Goal: Task Accomplishment & Management: Manage account settings

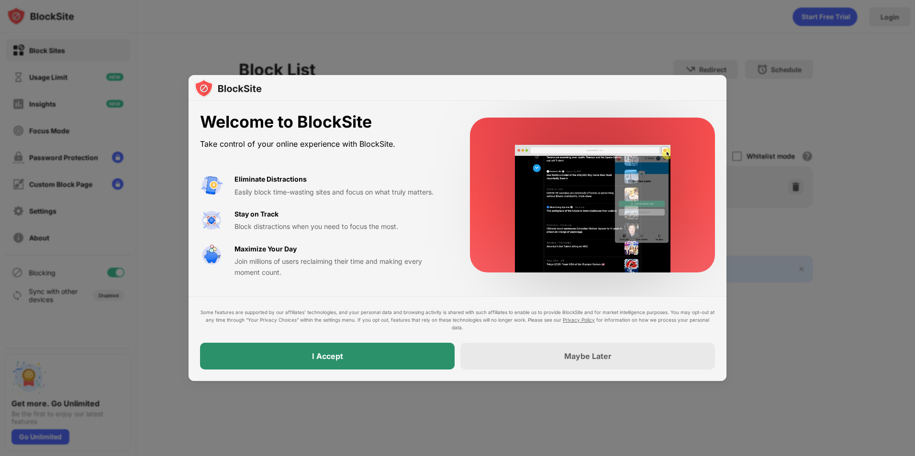
click at [426, 355] on div "I Accept" at bounding box center [327, 356] width 255 height 27
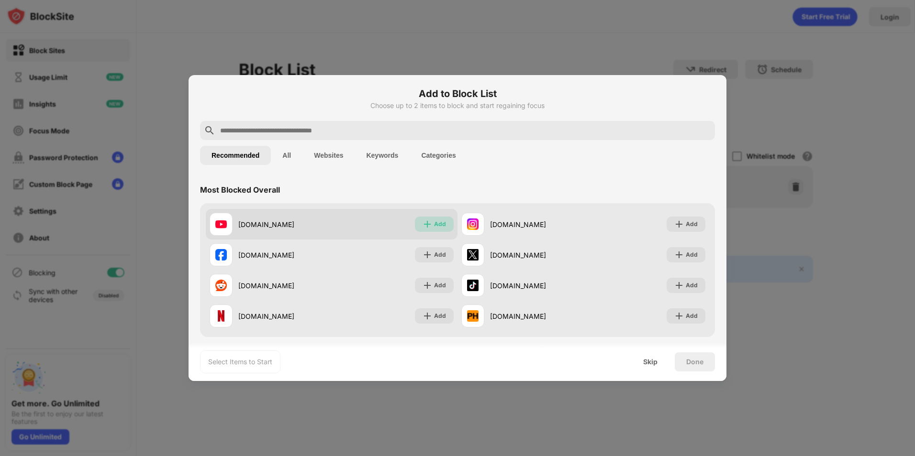
click at [434, 221] on div "Add" at bounding box center [440, 225] width 12 height 10
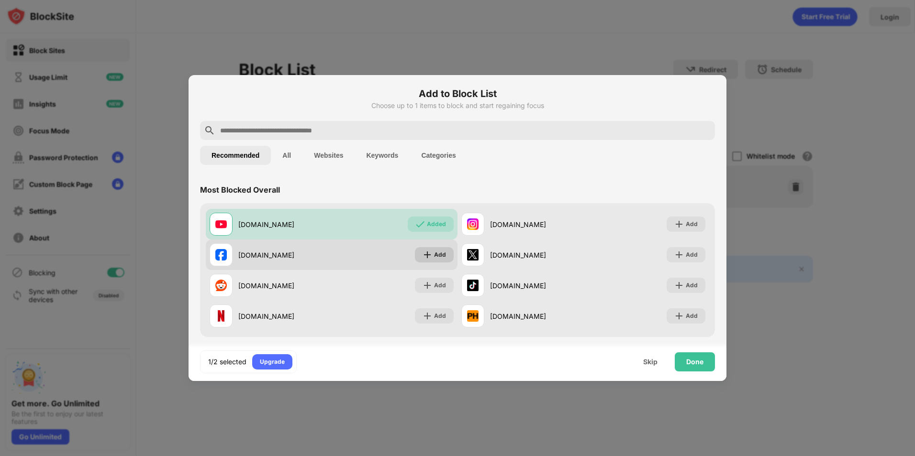
click at [430, 255] on div "Add" at bounding box center [434, 254] width 39 height 15
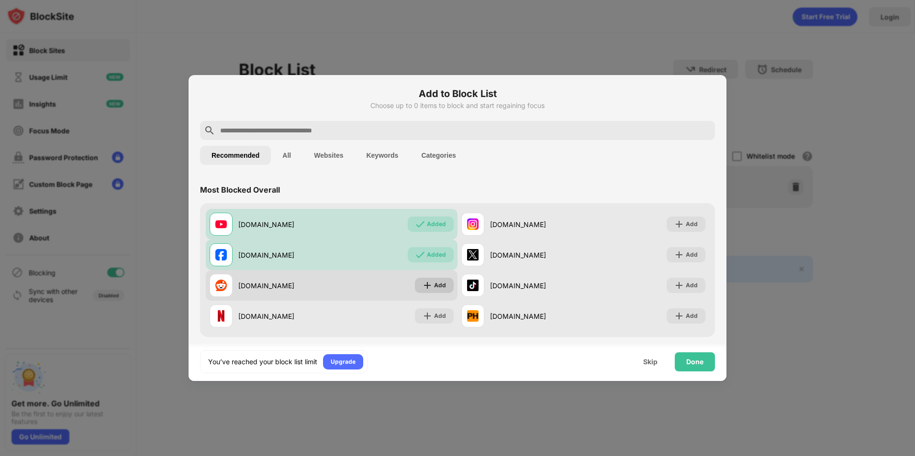
click at [424, 286] on img at bounding box center [427, 286] width 10 height 10
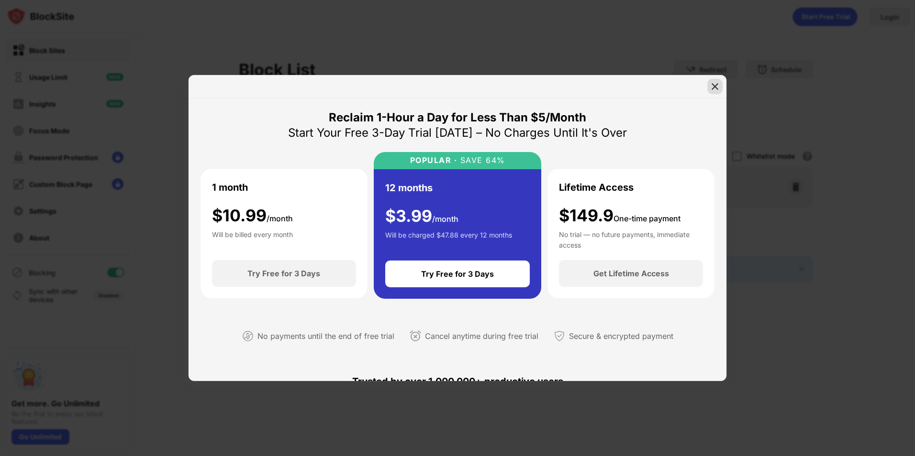
click at [717, 85] on img at bounding box center [715, 87] width 10 height 10
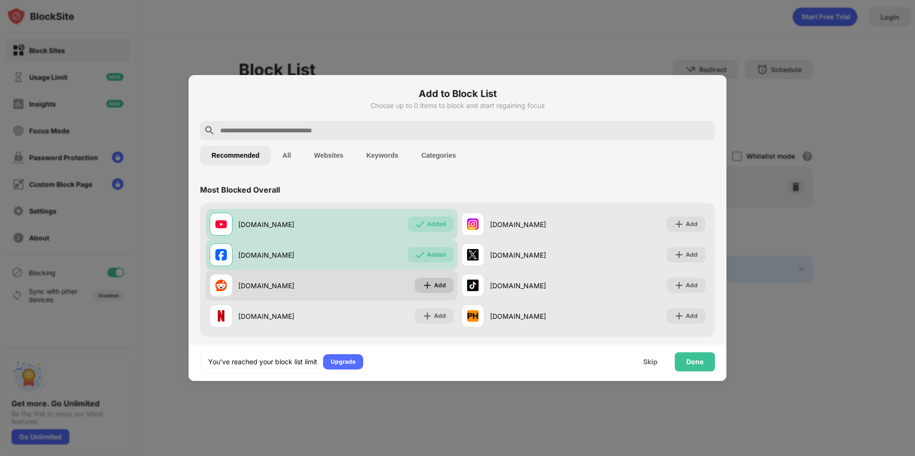
click at [424, 283] on img at bounding box center [427, 286] width 10 height 10
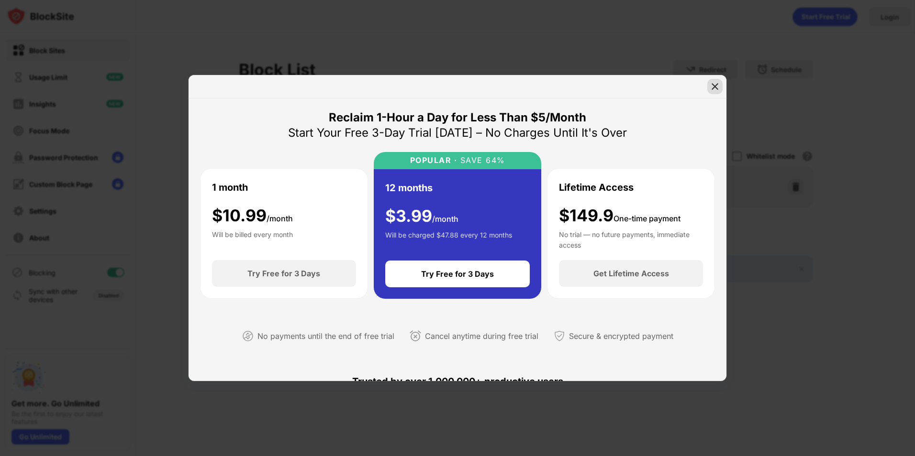
click at [715, 86] on img at bounding box center [715, 87] width 10 height 10
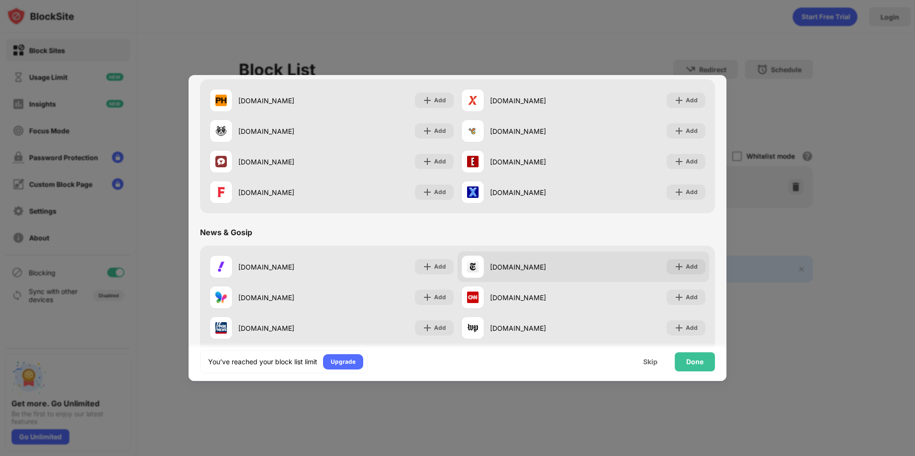
scroll to position [478, 0]
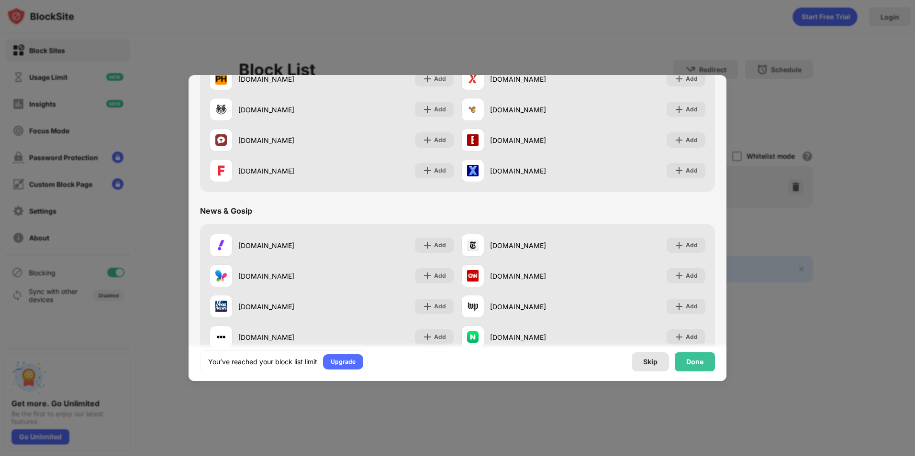
click at [655, 363] on div "Skip" at bounding box center [650, 362] width 14 height 8
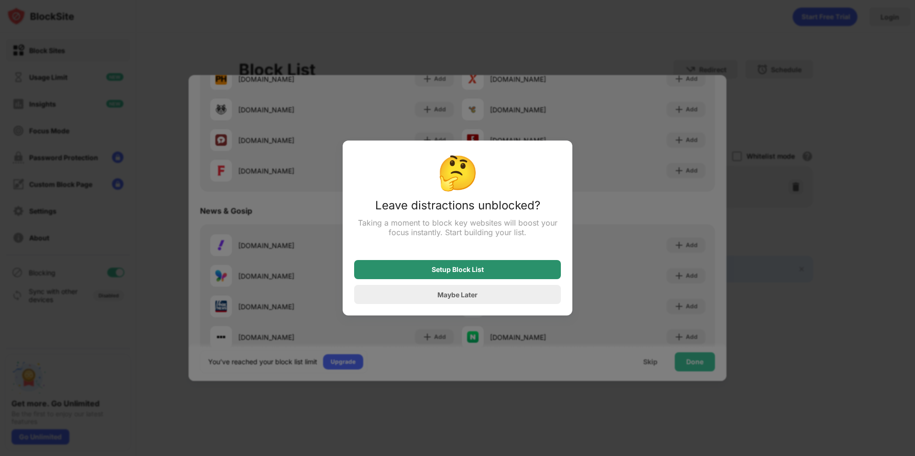
click at [482, 272] on div "Setup Block List" at bounding box center [458, 270] width 52 height 8
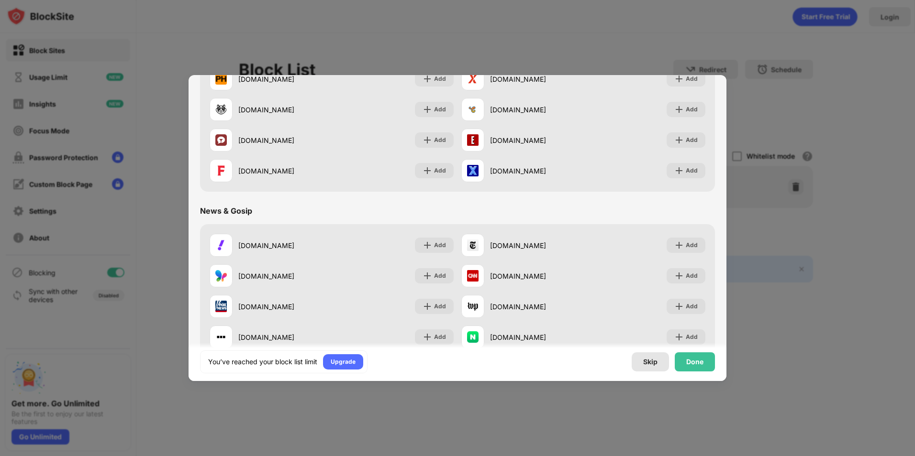
click at [644, 361] on div "Skip" at bounding box center [650, 362] width 14 height 8
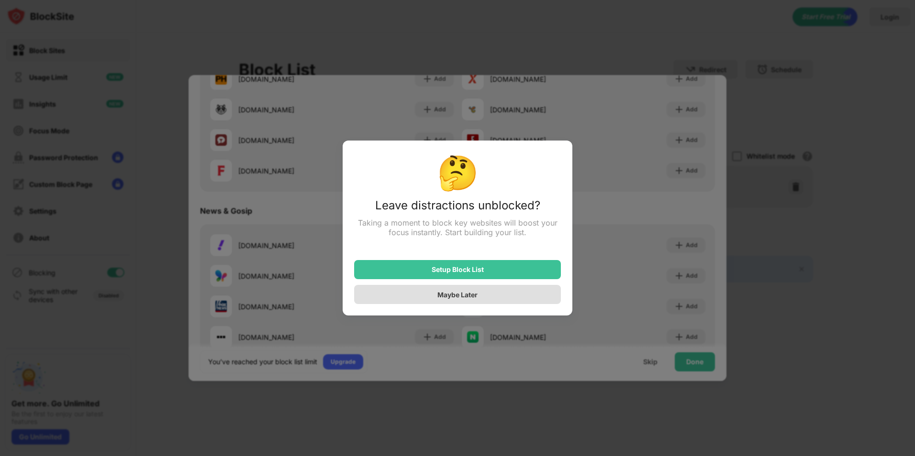
click at [429, 292] on div "Maybe Later" at bounding box center [457, 294] width 207 height 19
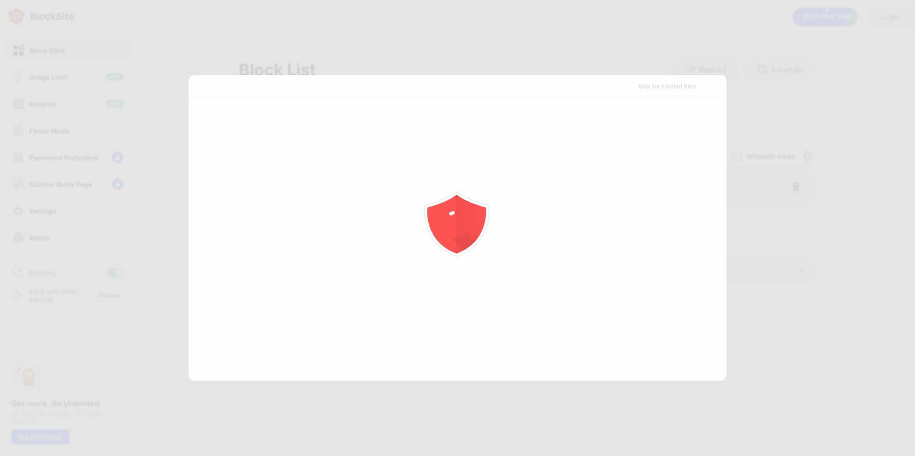
scroll to position [0, 0]
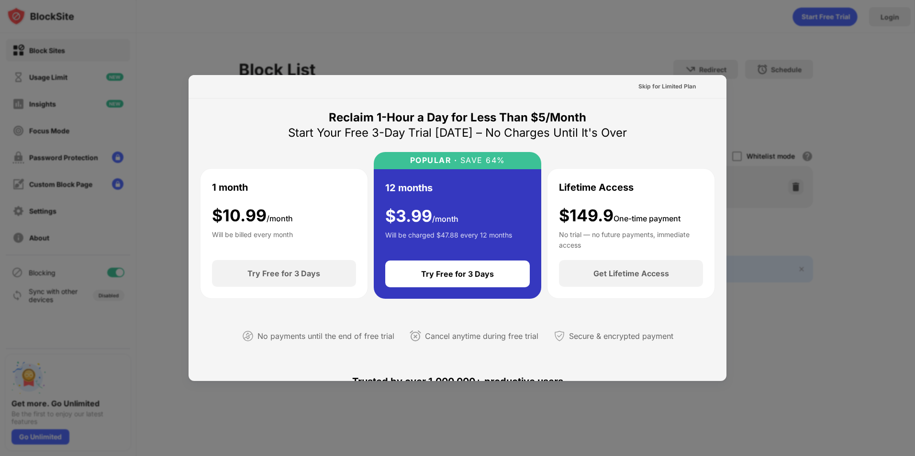
drag, startPoint x: 663, startPoint y: 412, endPoint x: 671, endPoint y: 400, distance: 15.3
click at [661, 411] on div at bounding box center [457, 228] width 915 height 456
click at [667, 83] on div "Skip for Limited Plan" at bounding box center [666, 87] width 57 height 10
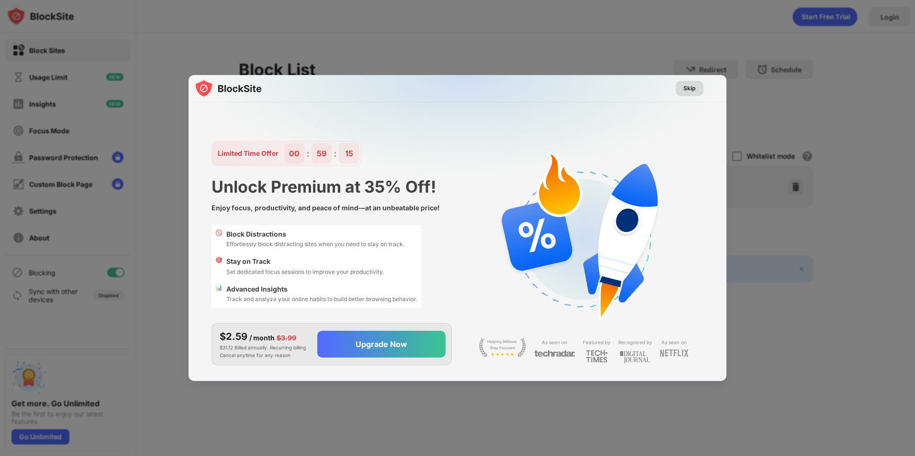
click at [686, 88] on div "Skip" at bounding box center [689, 89] width 12 height 10
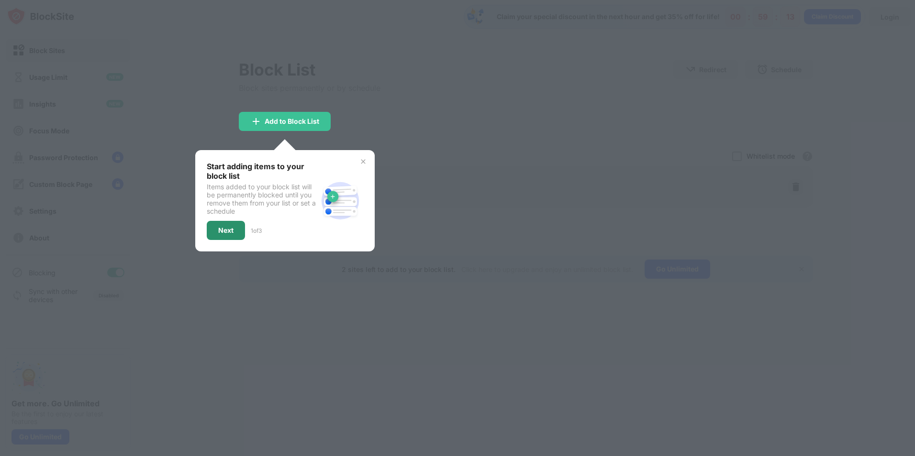
click at [238, 231] on div "Next" at bounding box center [226, 230] width 38 height 19
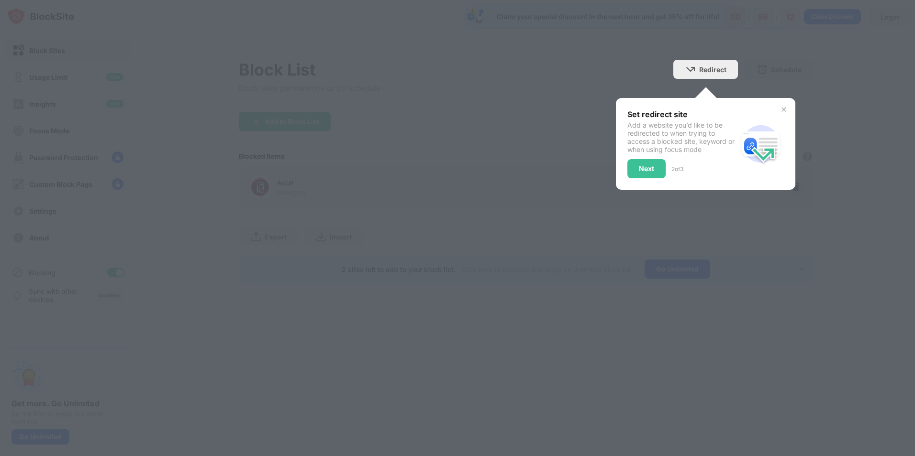
click at [643, 161] on div "Next" at bounding box center [646, 168] width 38 height 19
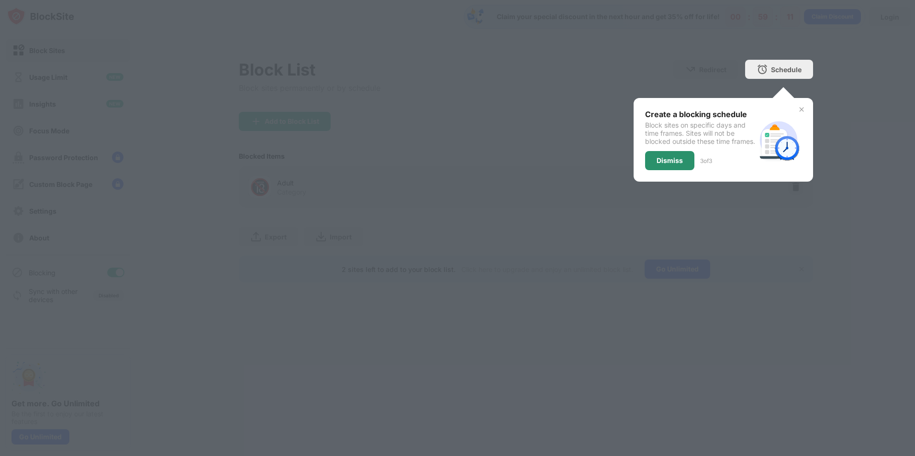
click at [666, 161] on div "Dismiss" at bounding box center [669, 160] width 49 height 19
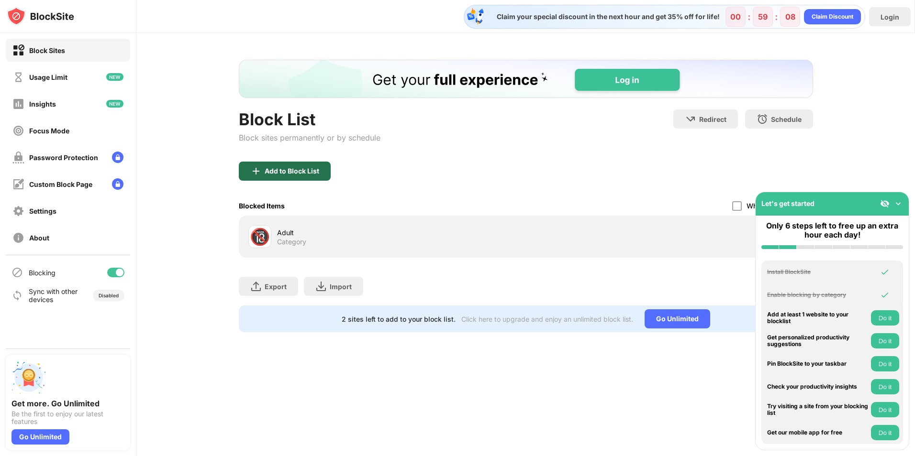
click at [263, 176] on div "Add to Block List" at bounding box center [285, 171] width 92 height 19
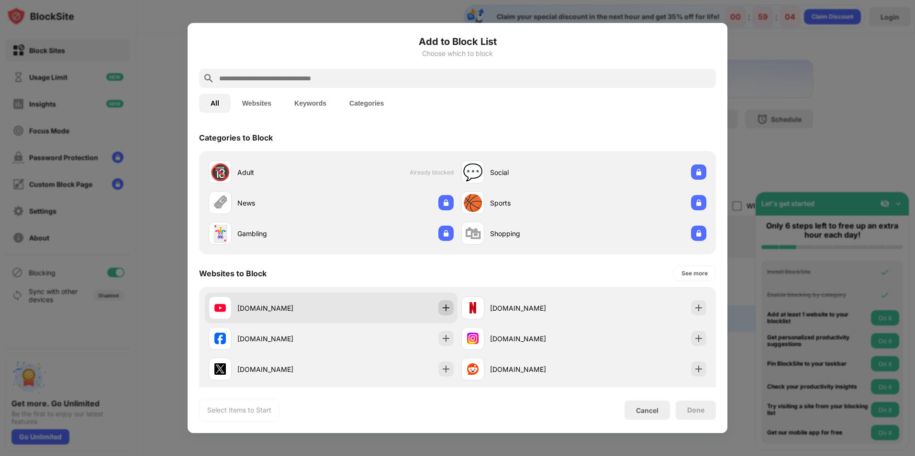
click at [445, 304] on img at bounding box center [446, 308] width 10 height 10
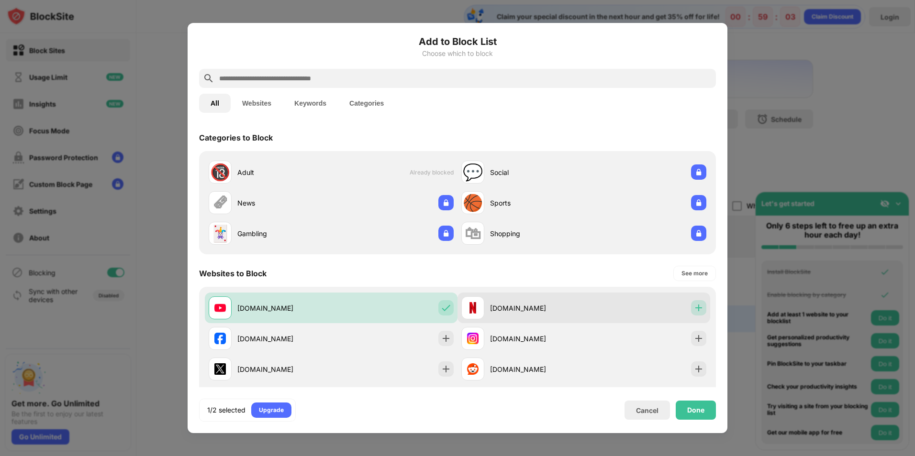
drag, startPoint x: 697, startPoint y: 305, endPoint x: 657, endPoint y: 308, distance: 39.8
click at [697, 305] on div at bounding box center [698, 307] width 15 height 15
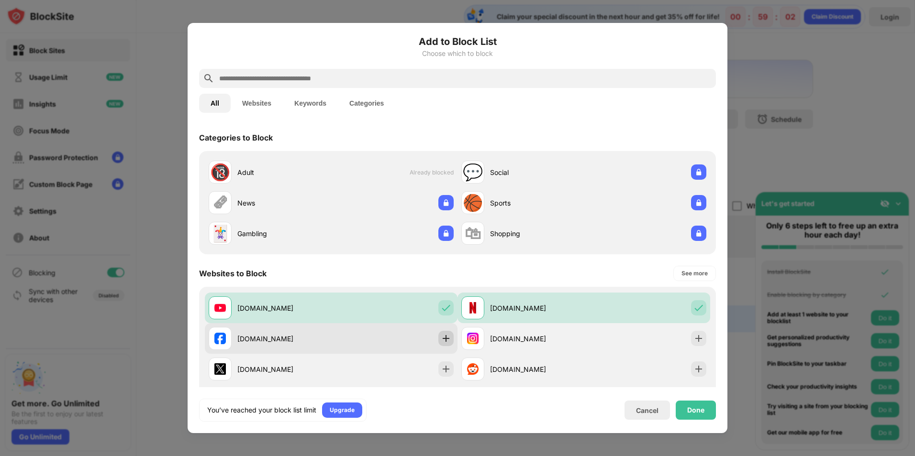
click at [441, 338] on img at bounding box center [446, 339] width 10 height 10
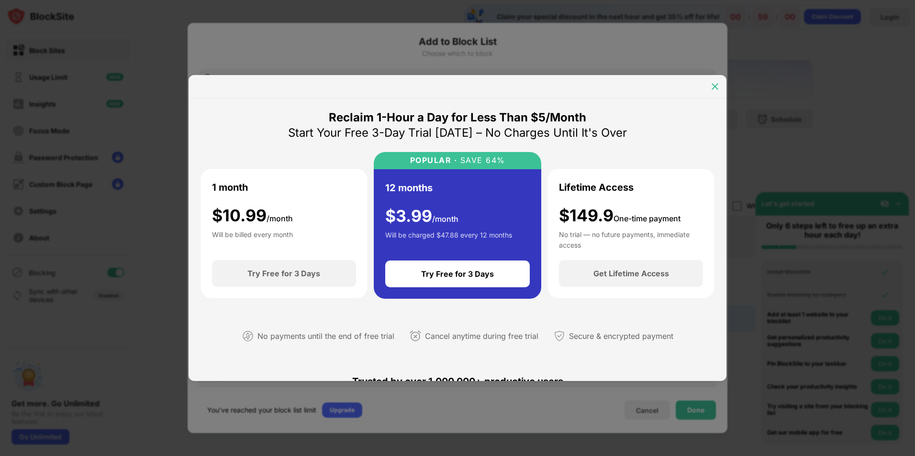
click at [712, 87] on img at bounding box center [715, 87] width 10 height 10
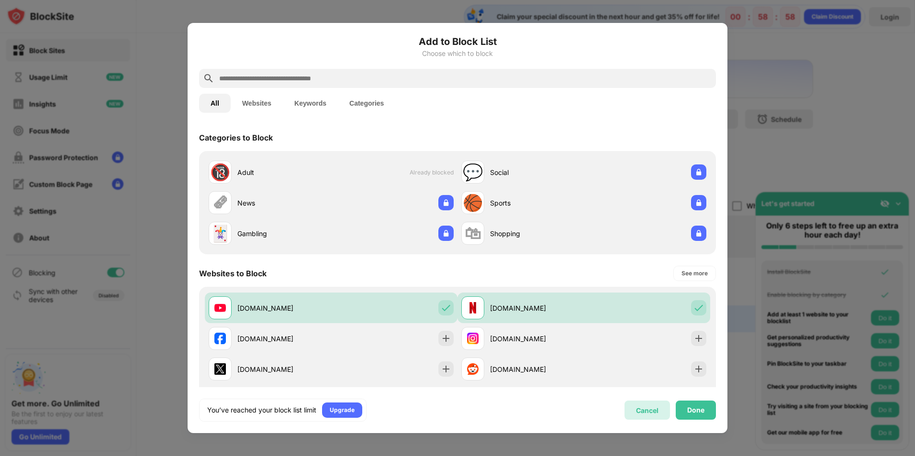
click at [644, 406] on div "Cancel" at bounding box center [646, 410] width 45 height 19
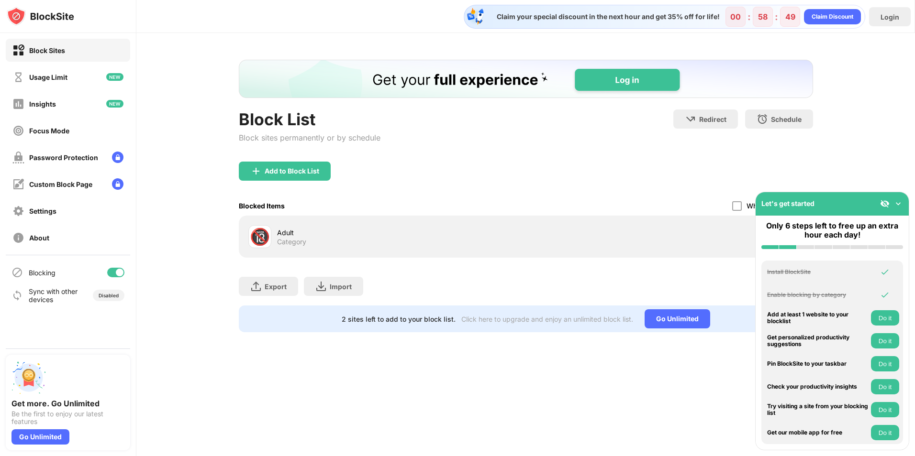
click at [54, 50] on div "Block Sites" at bounding box center [47, 50] width 36 height 8
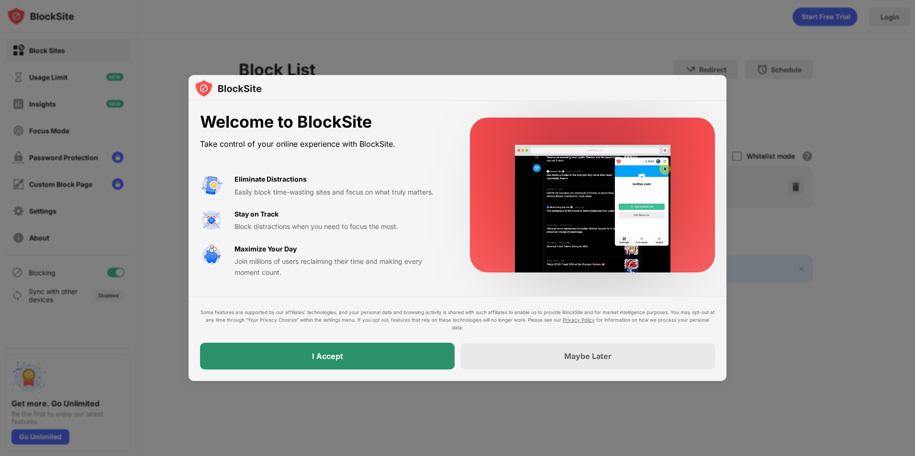
click at [395, 351] on div "I Accept" at bounding box center [327, 356] width 255 height 27
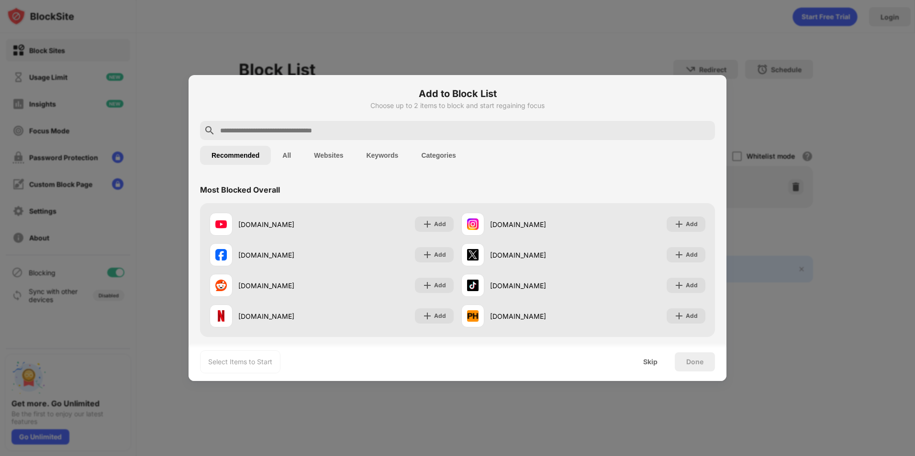
click at [283, 155] on button "All" at bounding box center [287, 155] width 32 height 19
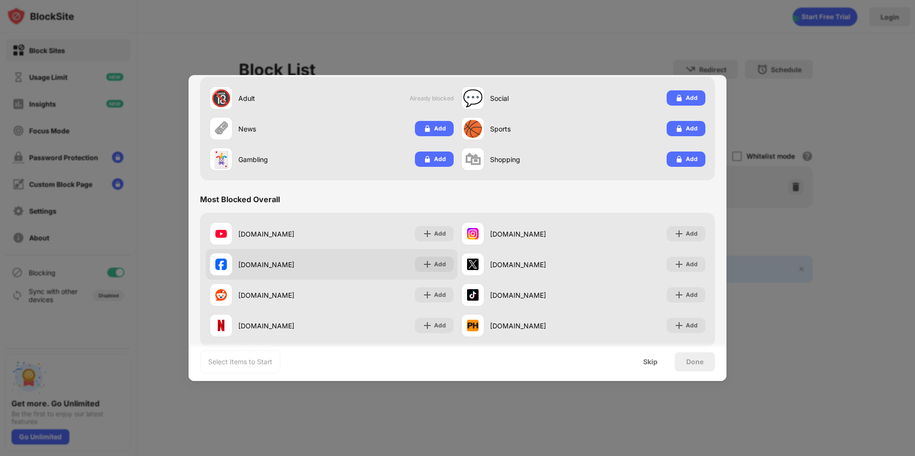
scroll to position [144, 0]
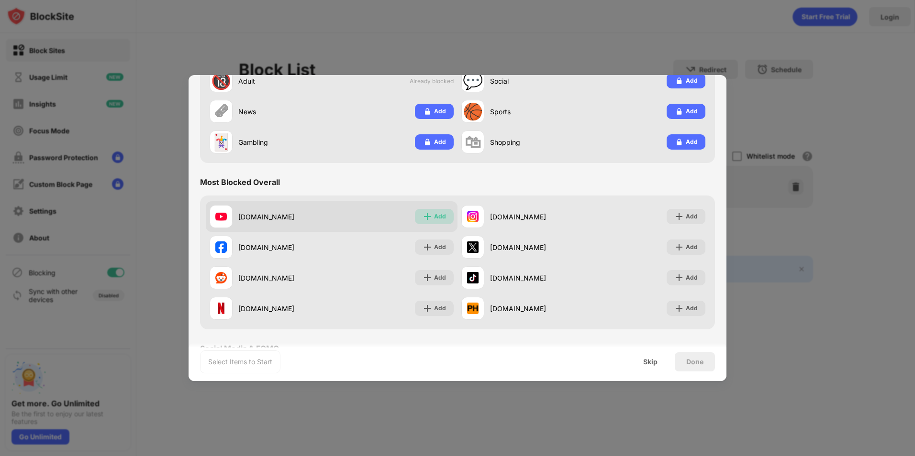
click at [424, 215] on img at bounding box center [427, 217] width 10 height 10
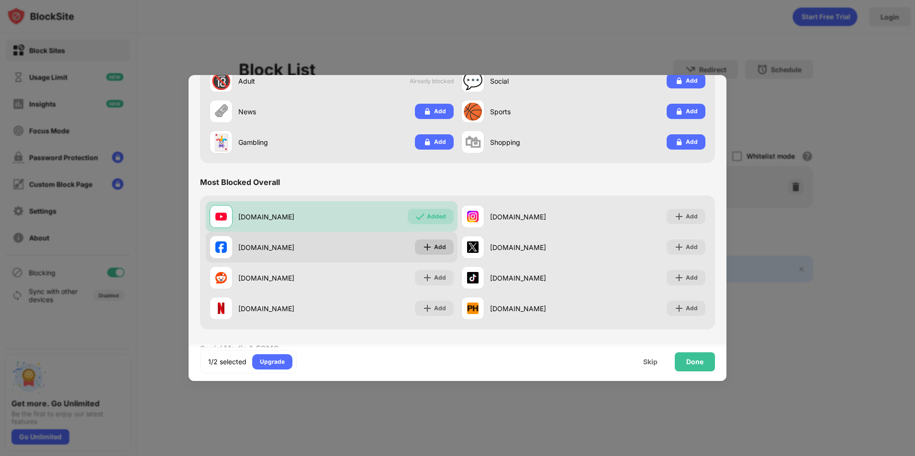
click at [423, 250] on img at bounding box center [427, 248] width 10 height 10
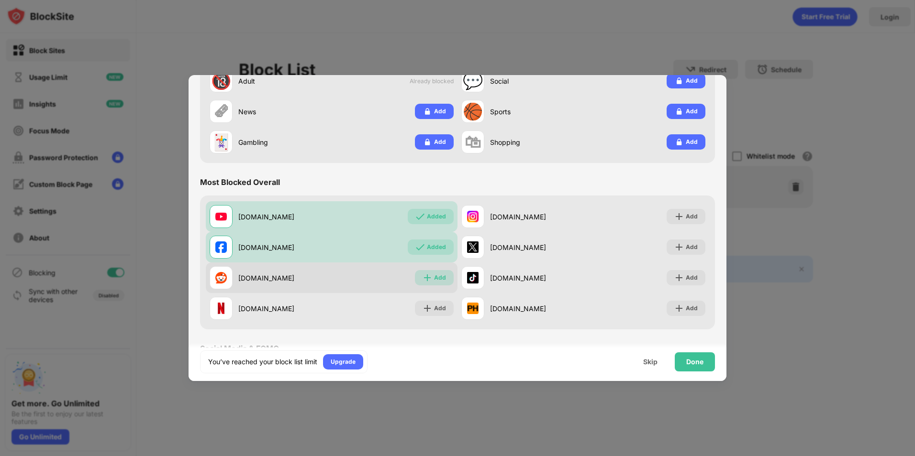
click at [423, 282] on img at bounding box center [427, 278] width 10 height 10
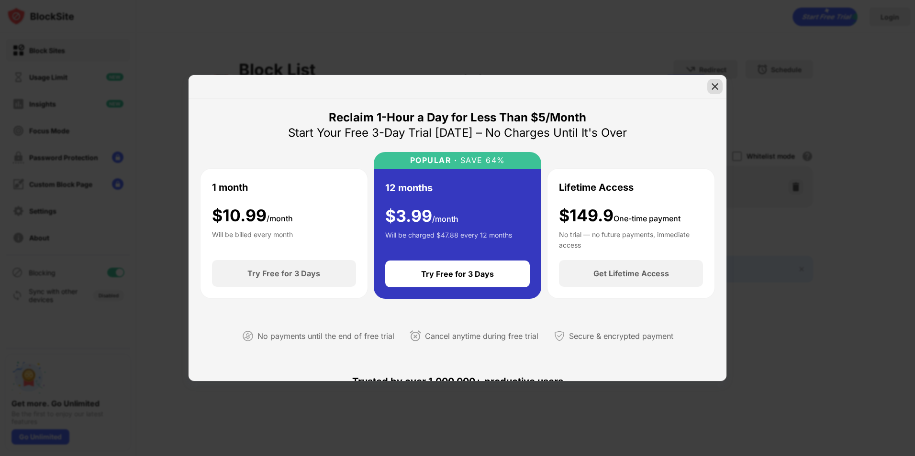
click at [711, 88] on img at bounding box center [715, 87] width 10 height 10
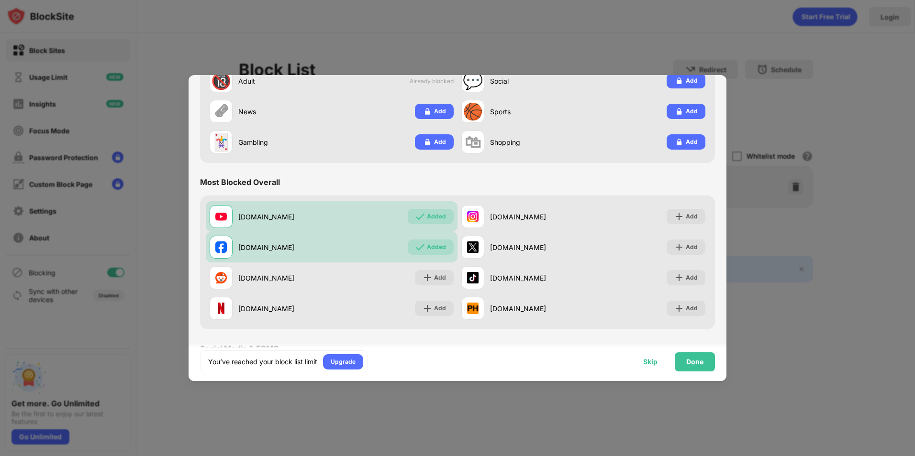
click at [654, 364] on div "Skip" at bounding box center [650, 362] width 14 height 8
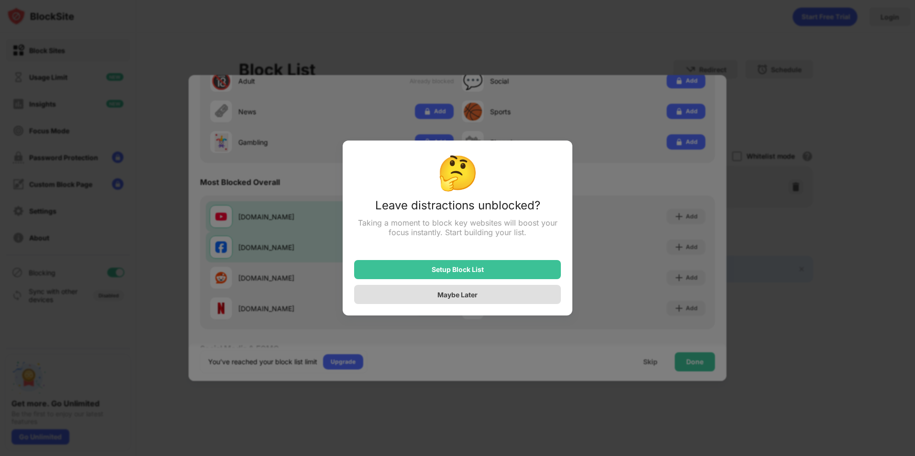
click at [415, 293] on div "Maybe Later" at bounding box center [457, 294] width 207 height 19
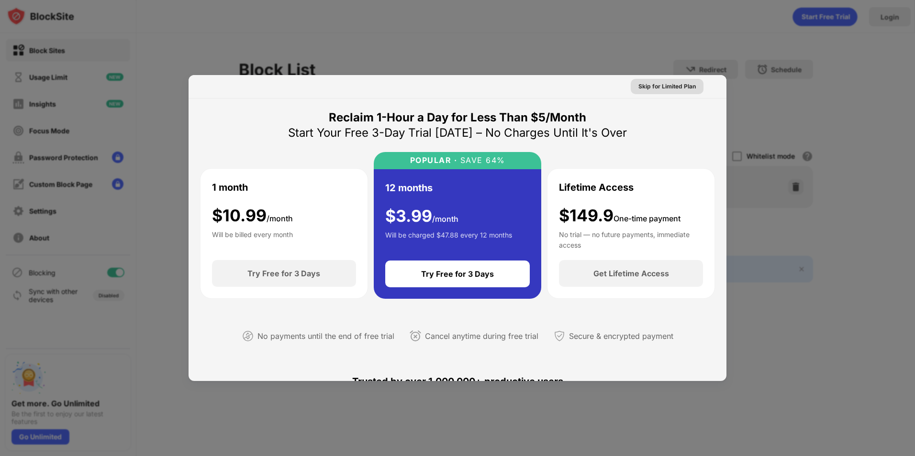
click at [657, 86] on div "Skip for Limited Plan" at bounding box center [666, 87] width 57 height 10
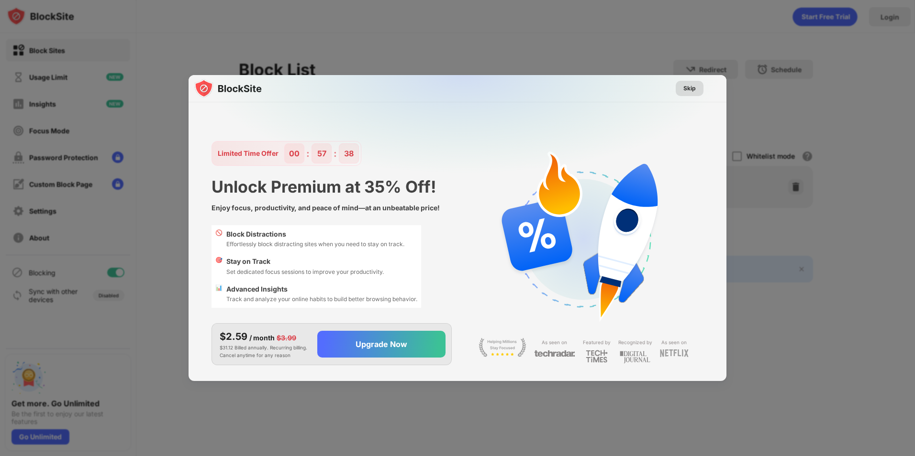
click at [689, 84] on div "Skip" at bounding box center [689, 89] width 12 height 10
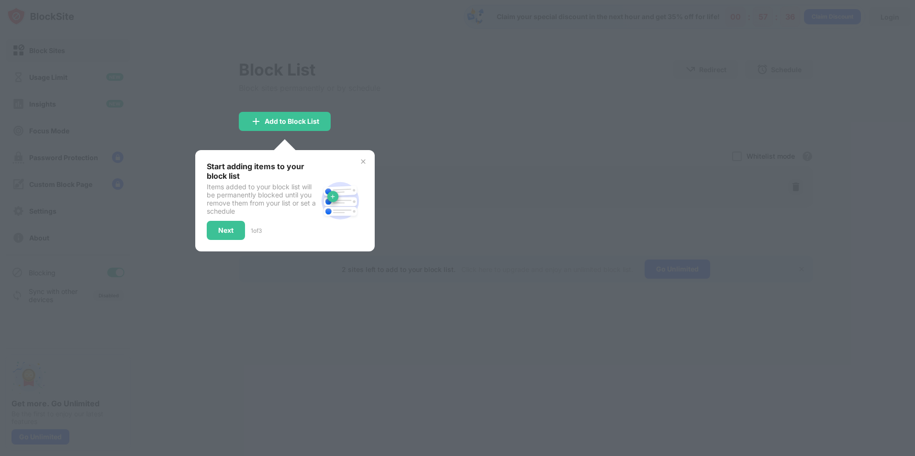
click at [360, 163] on img at bounding box center [363, 162] width 8 height 8
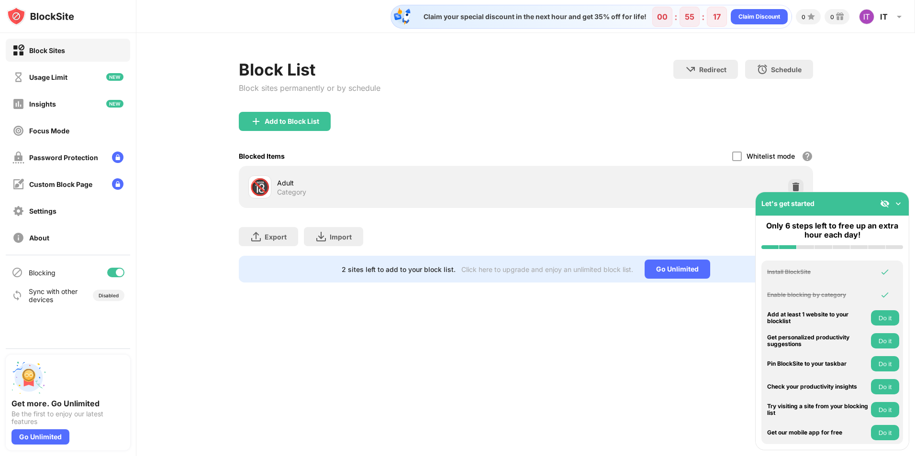
click at [901, 203] on img at bounding box center [898, 204] width 10 height 10
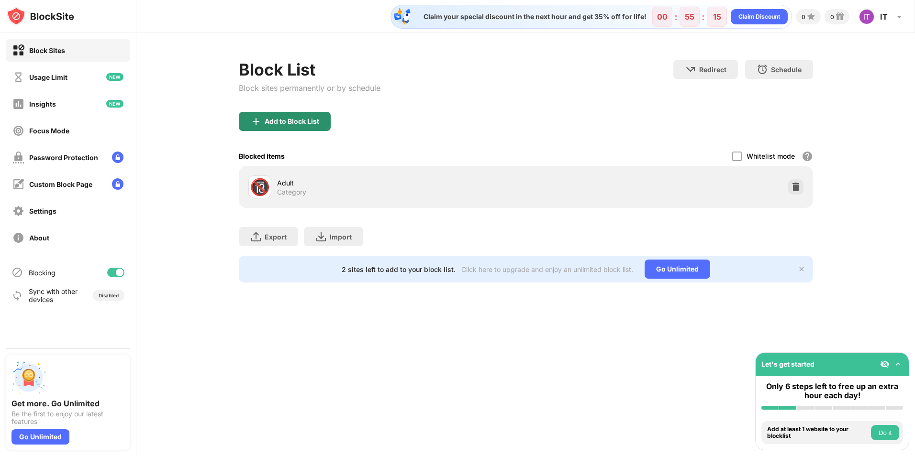
click at [274, 123] on div "Add to Block List" at bounding box center [292, 122] width 55 height 8
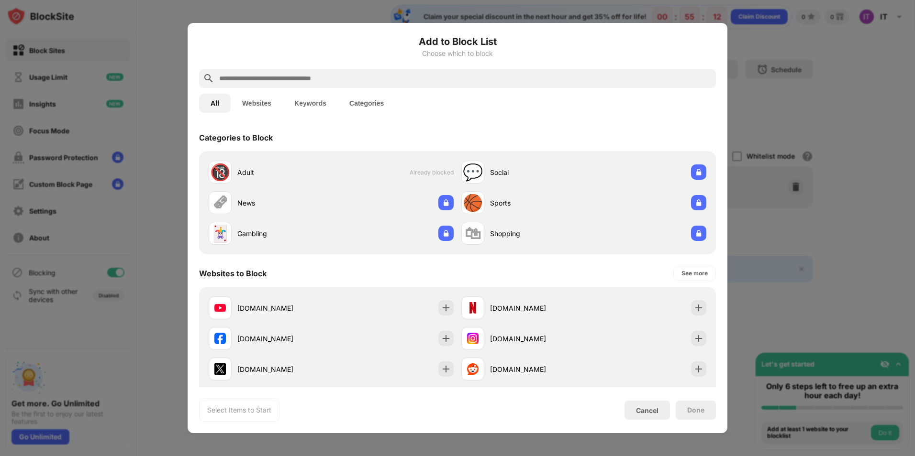
click at [263, 100] on button "Websites" at bounding box center [257, 103] width 52 height 19
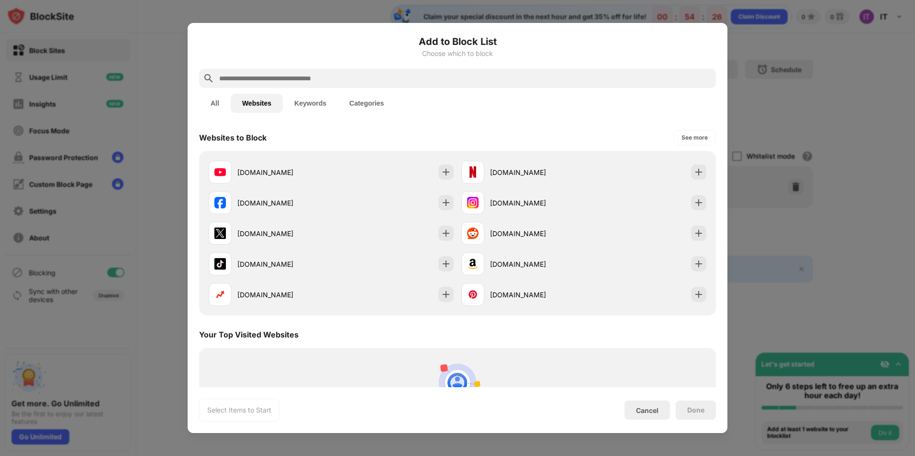
click at [327, 105] on button "Keywords" at bounding box center [310, 103] width 55 height 19
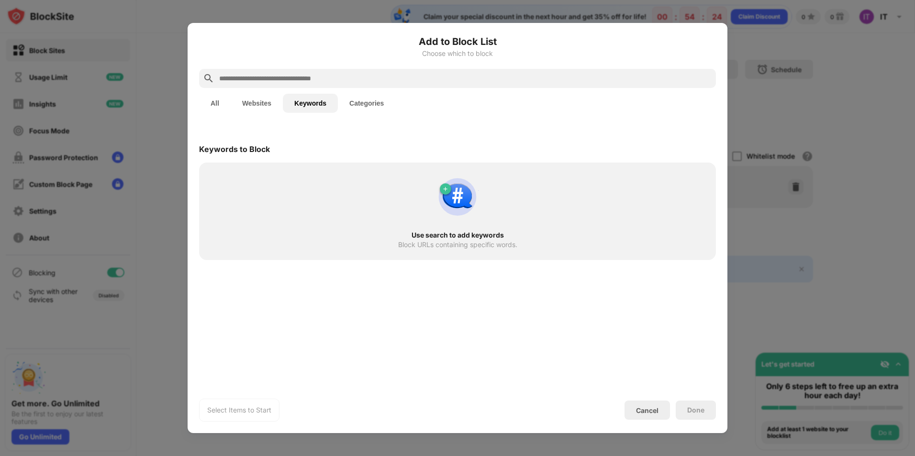
click at [291, 195] on div "Use search to add keywords Block URLs containing specific words." at bounding box center [457, 211] width 505 height 86
click at [362, 104] on button "Categories" at bounding box center [366, 103] width 57 height 19
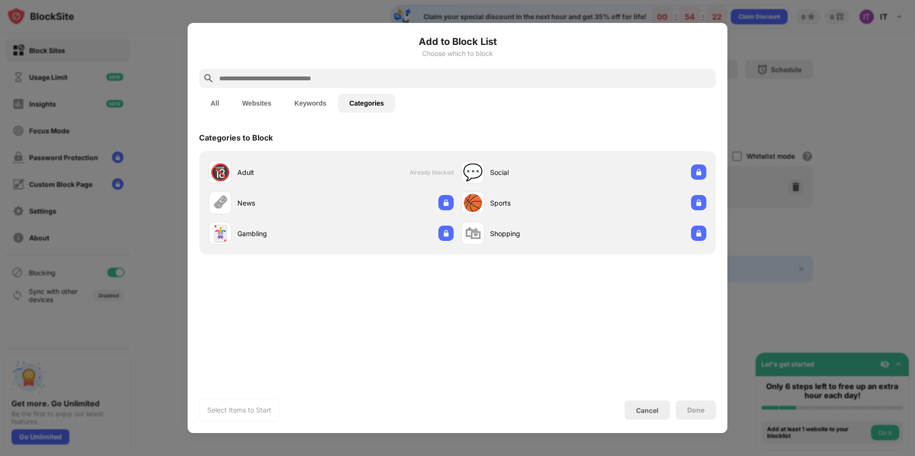
click at [288, 102] on button "Keywords" at bounding box center [310, 103] width 55 height 19
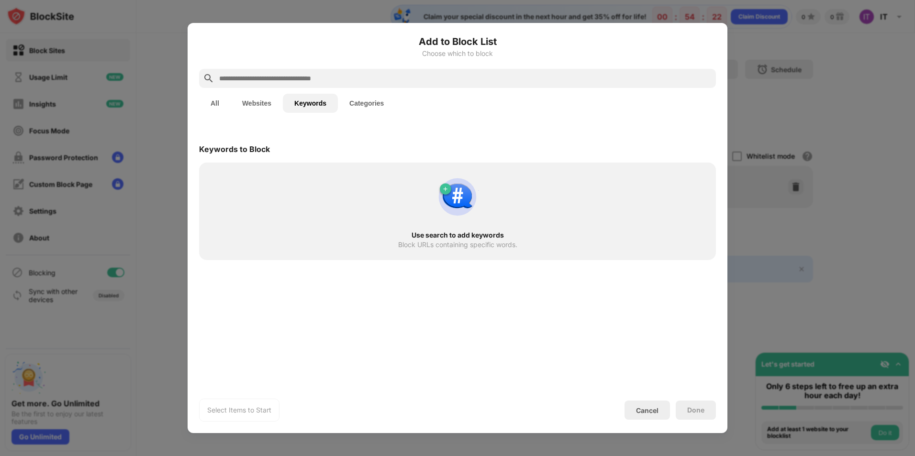
click at [260, 100] on button "Websites" at bounding box center [257, 103] width 52 height 19
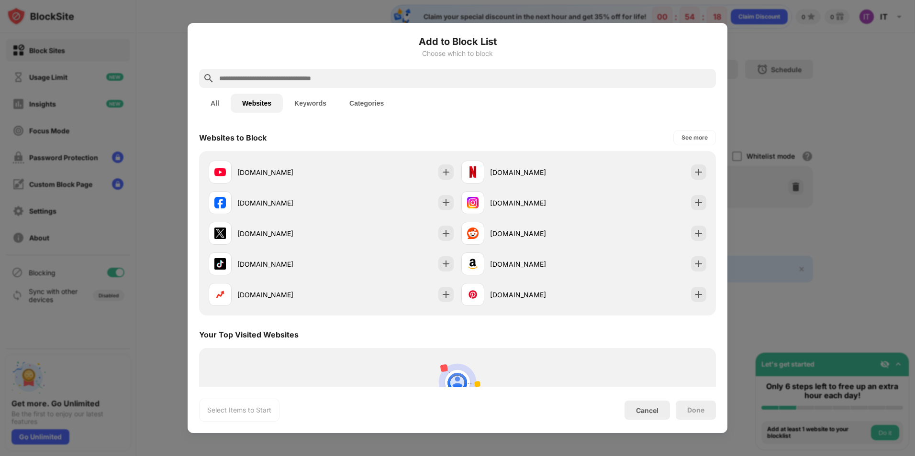
click at [843, 258] on div at bounding box center [457, 228] width 915 height 456
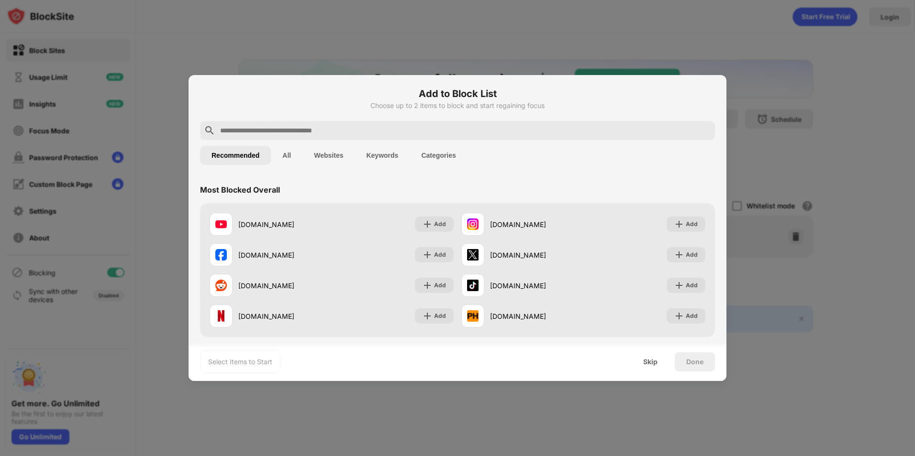
click at [469, 38] on div at bounding box center [457, 228] width 915 height 456
click at [649, 365] on div "Skip" at bounding box center [650, 362] width 14 height 8
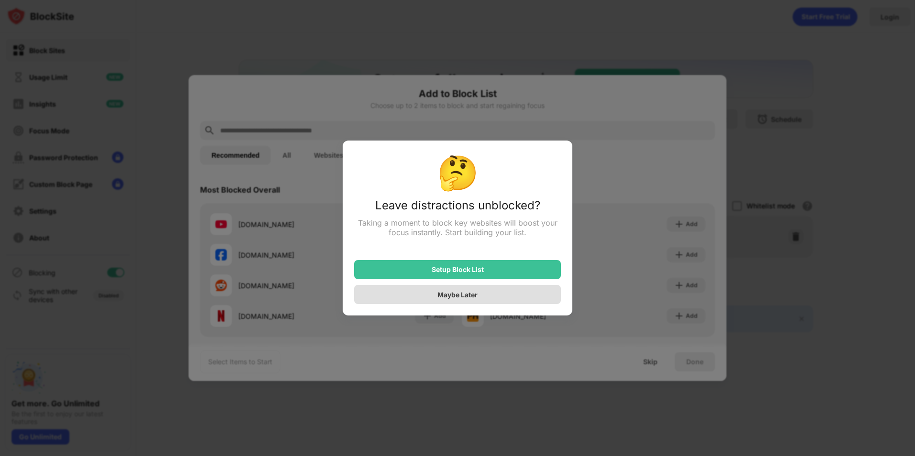
click at [460, 295] on div "Maybe Later" at bounding box center [457, 295] width 40 height 8
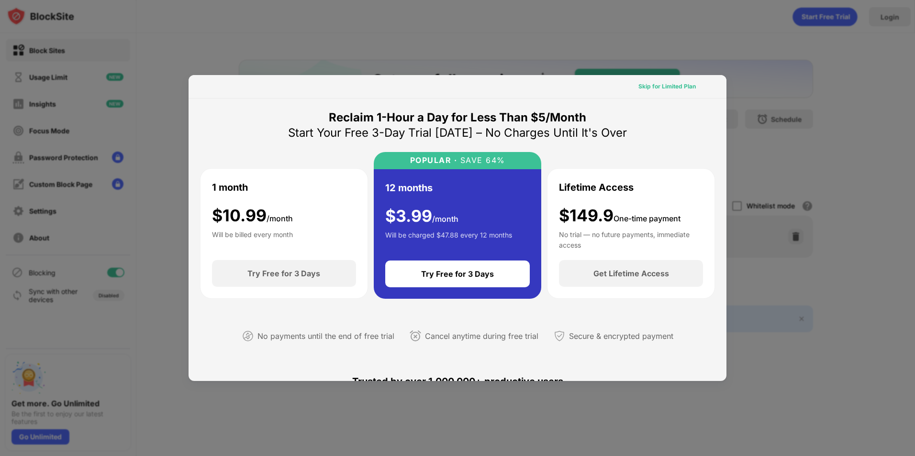
click at [666, 86] on div "Skip for Limited Plan" at bounding box center [666, 87] width 57 height 10
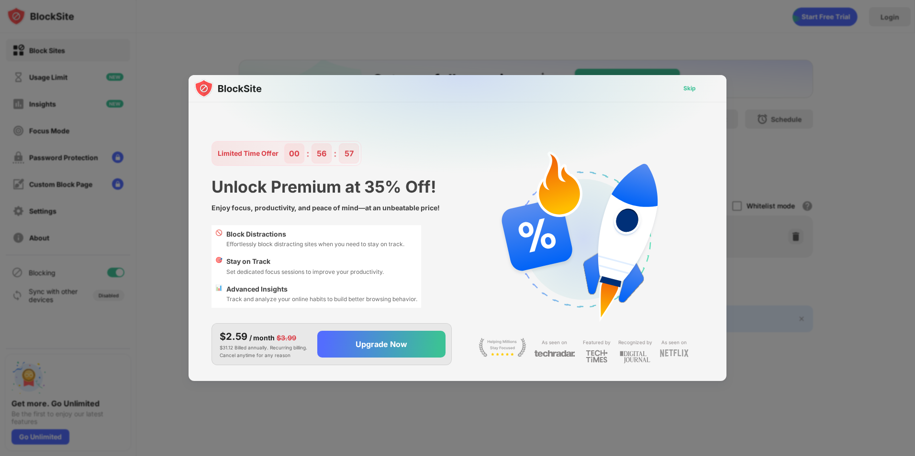
click at [686, 89] on div "Skip" at bounding box center [689, 89] width 12 height 10
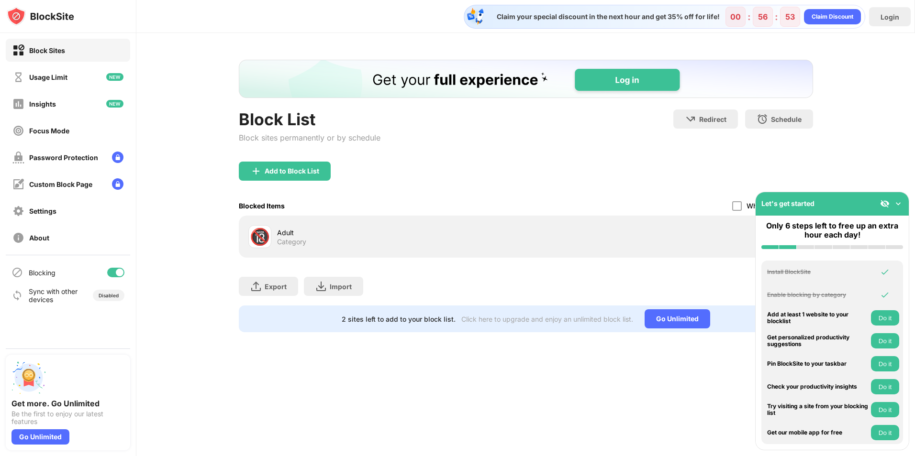
click at [627, 86] on img "Banner Message" at bounding box center [525, 79] width 574 height 38
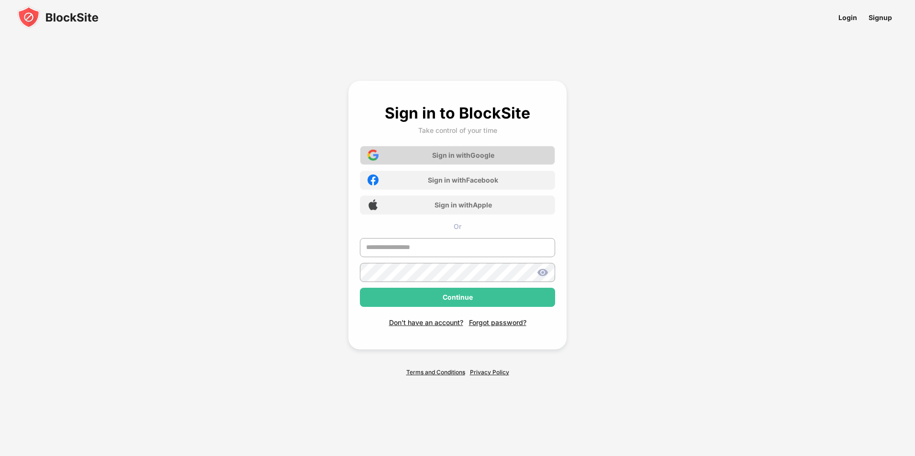
click at [471, 160] on div "Sign in with Google" at bounding box center [457, 155] width 195 height 19
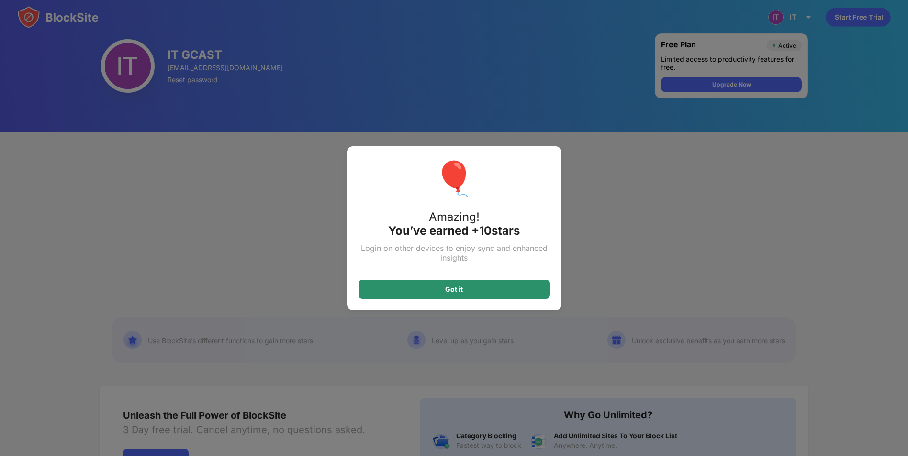
click at [500, 289] on div "Got it" at bounding box center [453, 289] width 191 height 19
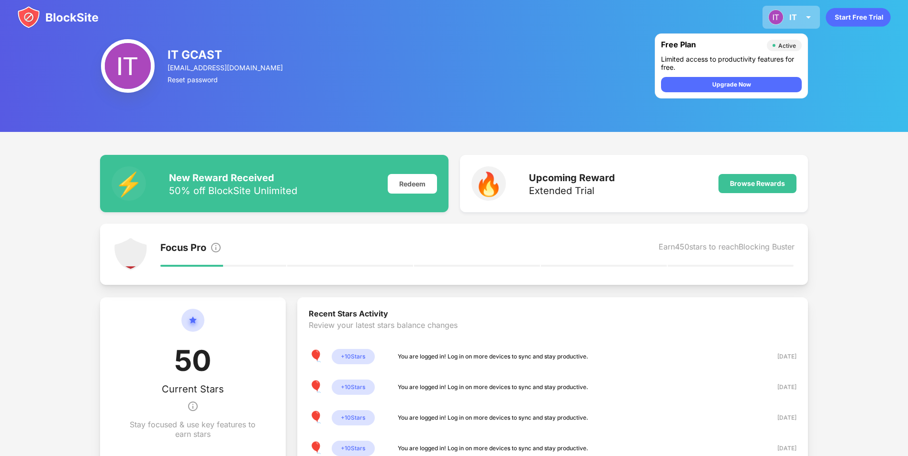
click at [804, 15] on img at bounding box center [807, 16] width 11 height 11
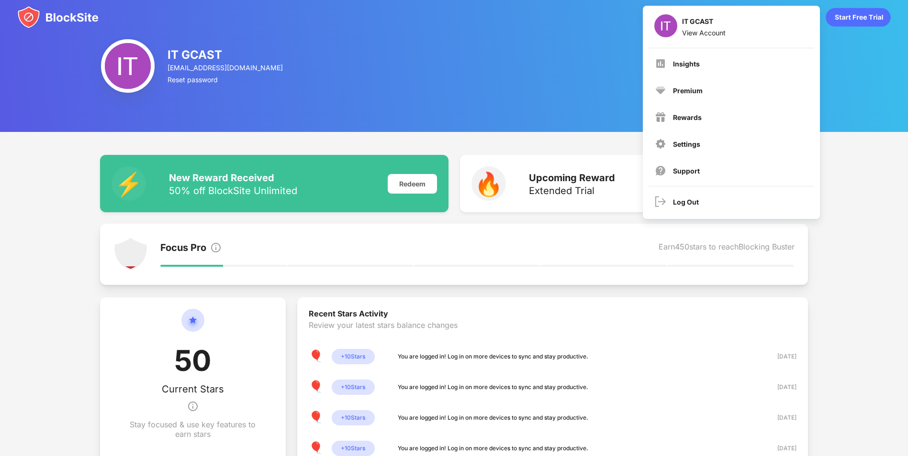
click at [875, 186] on div "⚡️ New Reward Received 50% off BlockSite Unlimited Redeem 🔥 Upcoming Reward Ext…" at bounding box center [454, 407] width 908 height 550
